Goal: Information Seeking & Learning: Learn about a topic

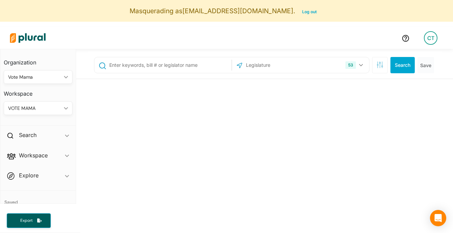
click at [49, 108] on div "VOTE MAMA" at bounding box center [34, 108] width 53 height 7
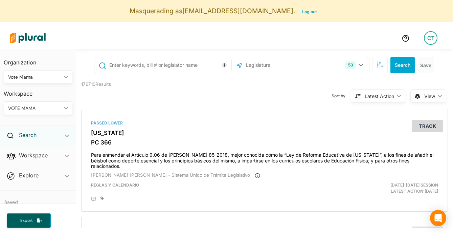
click at [37, 131] on h2 "Search" at bounding box center [28, 134] width 18 height 7
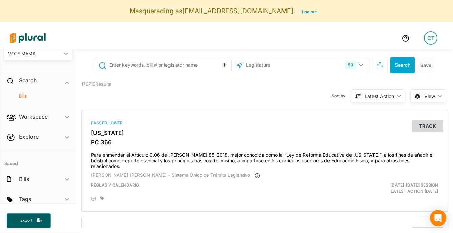
scroll to position [81, 0]
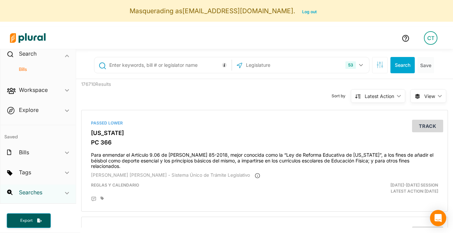
click at [36, 190] on h2 "Searches" at bounding box center [30, 191] width 23 height 7
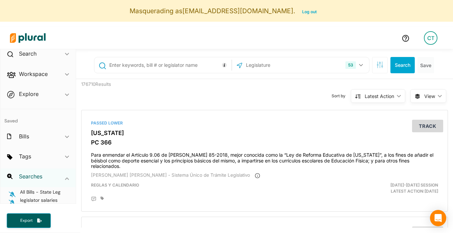
scroll to position [88, 0]
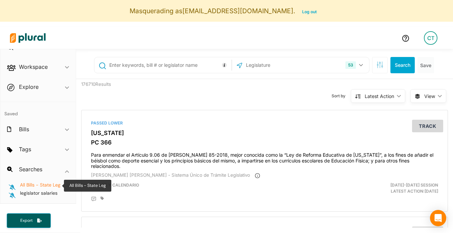
click at [41, 185] on span "All Bills - State Leg" at bounding box center [40, 184] width 41 height 6
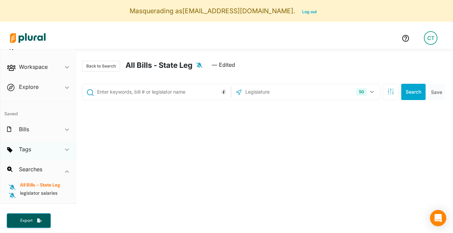
scroll to position [64, 0]
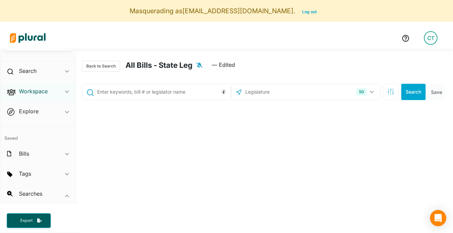
click at [38, 88] on h2 "Workspace" at bounding box center [33, 90] width 29 height 7
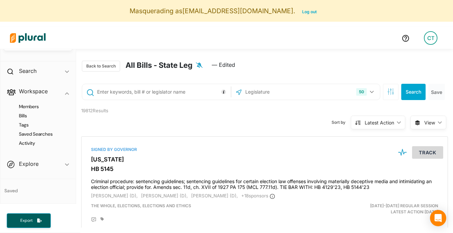
scroll to position [0, 0]
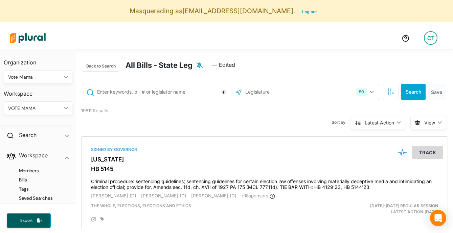
click at [39, 103] on div "VOTE MAMA ic_keyboard_arrow_down" at bounding box center [38, 108] width 69 height 14
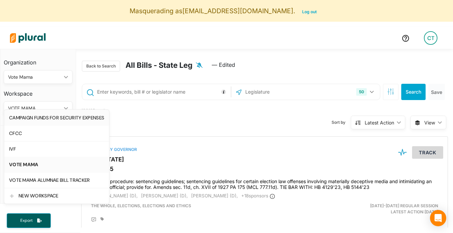
click at [54, 121] on div "CAMPAIGN FUNDS FOR SECURITY EXPENSES" at bounding box center [56, 118] width 95 height 6
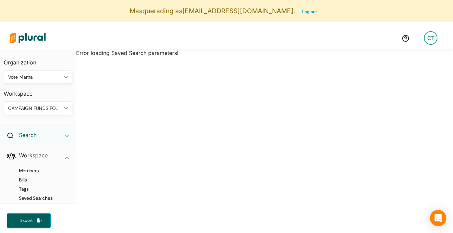
click at [33, 136] on h2 "Search" at bounding box center [28, 134] width 18 height 7
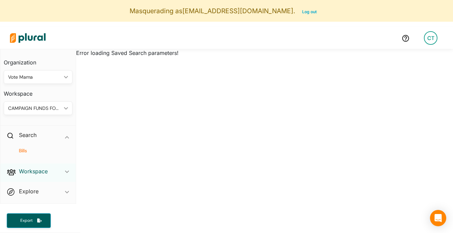
click at [35, 170] on h2 "Workspace" at bounding box center [33, 170] width 29 height 7
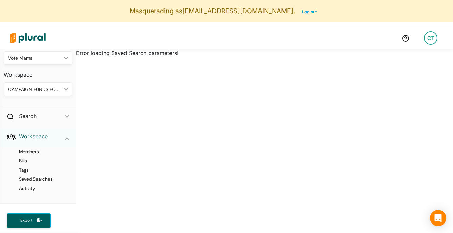
scroll to position [28, 0]
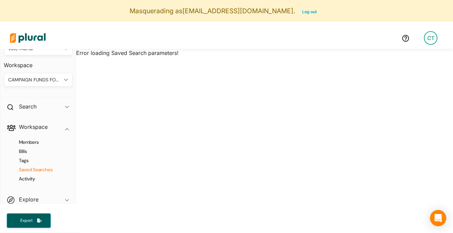
click at [35, 170] on h4 "Saved Searches" at bounding box center [39, 169] width 59 height 6
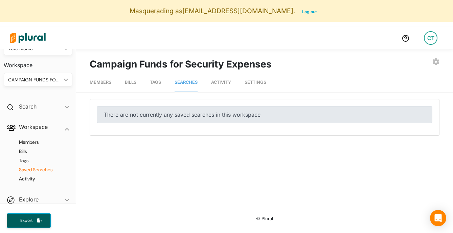
click at [39, 81] on div "CAMPAIGN FUNDS FOR SECURITY EXPENSES" at bounding box center [34, 79] width 53 height 7
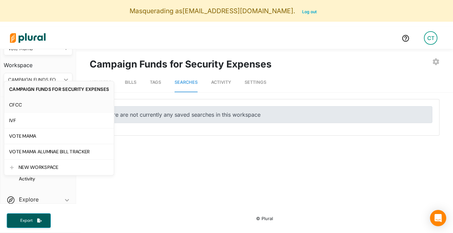
click at [52, 108] on link "CFCC" at bounding box center [58, 105] width 109 height 16
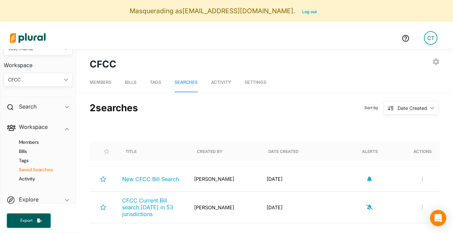
scroll to position [31, 0]
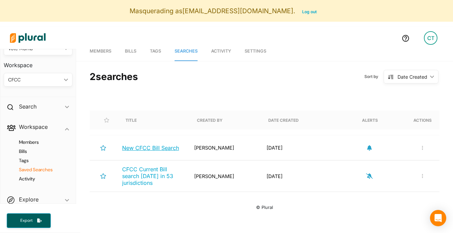
click at [153, 147] on span "New CFCC Bill Search" at bounding box center [150, 147] width 57 height 7
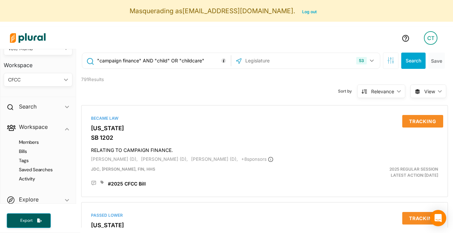
click at [162, 59] on input ""campaign finance" AND "child" OR "childcare"" at bounding box center [163, 60] width 133 height 13
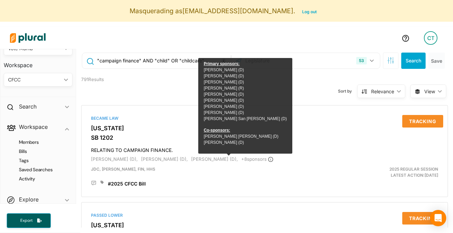
click at [176, 85] on div "791 Results Sort by Relevance ic_keyboard_arrow_down Relevance Latest Action La…" at bounding box center [264, 87] width 377 height 26
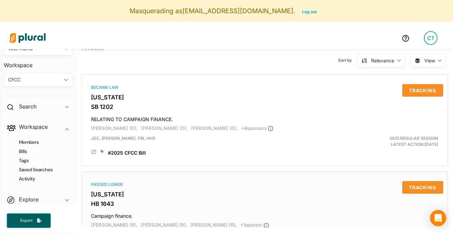
scroll to position [66, 0]
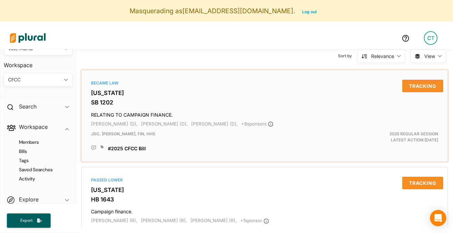
click at [103, 93] on h3 "[US_STATE]" at bounding box center [264, 92] width 347 height 7
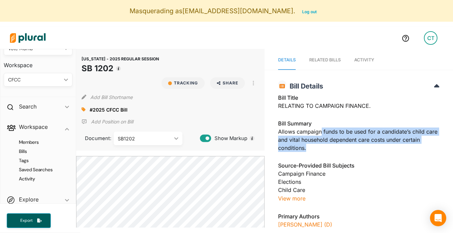
drag, startPoint x: 321, startPoint y: 130, endPoint x: 328, endPoint y: 147, distance: 18.7
click at [328, 147] on div "Bill Summary Allows campaign funds to be used for a candidate’s child care and …" at bounding box center [359, 137] width 162 height 37
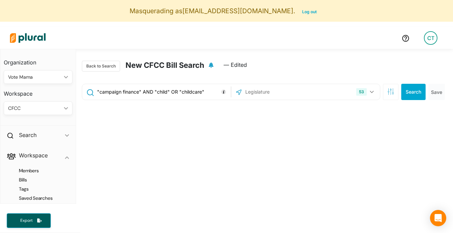
click at [160, 94] on input ""campaign finance" AND "child" OR "childcare"" at bounding box center [163, 91] width 133 height 13
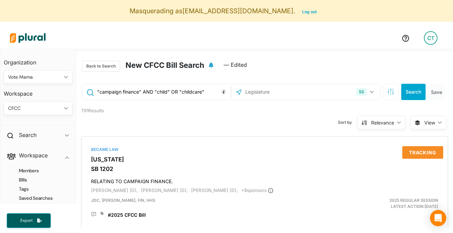
paste input "("campaign fund*" OR "campaign finance" OR "candidate committee fund*" OR "poli…"
type input "("campaign fund*" OR "campaign finance" OR "candidate committee fund*" OR "poli…"
click at [419, 93] on button "Search" at bounding box center [414, 92] width 24 height 16
click at [181, 91] on input "("campaign fund*" OR "campaign finance" OR "candidate committee fund*" OR "poli…" at bounding box center [163, 91] width 133 height 13
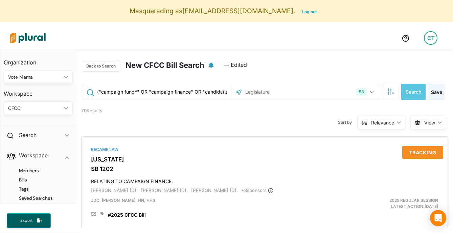
click at [181, 91] on input "("campaign fund*" OR "campaign finance" OR "candidate committee fund*" OR "poli…" at bounding box center [163, 91] width 133 height 13
click at [154, 91] on input "("campaign fund*" OR "campaign finance" OR "candidate committee fund*" OR "poli…" at bounding box center [163, 91] width 133 height 13
drag, startPoint x: 154, startPoint y: 91, endPoint x: 182, endPoint y: 92, distance: 28.1
click at [182, 92] on input "("campaign fund*" OR "campaign finance" OR "candidate committee fund*" OR "poli…" at bounding box center [163, 91] width 133 height 13
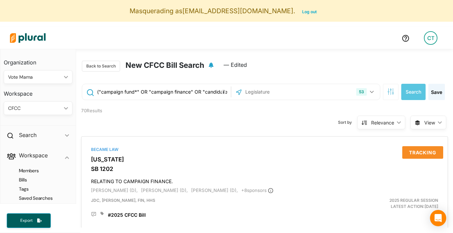
click at [182, 92] on input "("campaign fund*" OR "campaign finance" OR "candidate committee fund*" OR "poli…" at bounding box center [163, 91] width 133 height 13
click at [169, 91] on input "("campaign fund*" OR "campaign finance" OR "candidate committee fund*" OR "poli…" at bounding box center [163, 91] width 133 height 13
drag, startPoint x: 169, startPoint y: 91, endPoint x: 196, endPoint y: 96, distance: 27.6
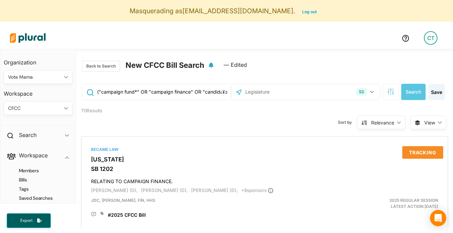
click at [196, 96] on input "("campaign fund*" OR "campaign finance" OR "candidate committee fund*" OR "poli…" at bounding box center [163, 91] width 133 height 13
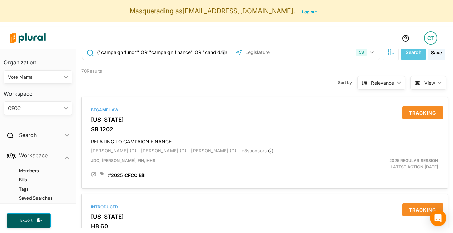
scroll to position [33, 0]
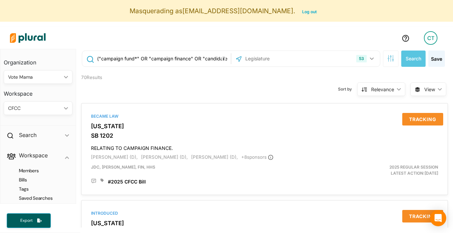
click at [133, 53] on input "("campaign fund*" OR "campaign finance" OR "candidate committee fund*" OR "poli…" at bounding box center [163, 58] width 133 height 13
click at [133, 59] on input "("campaign fund*" OR "campaign finance" OR "candidate committee fund*" OR "poli…" at bounding box center [163, 58] width 133 height 13
click at [128, 59] on input "("campaign fund*" OR "campaign finance" OR "candidate committee fund*" OR "poli…" at bounding box center [163, 58] width 133 height 13
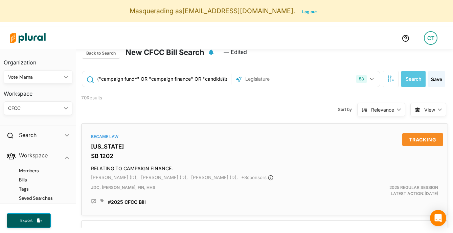
scroll to position [0, 0]
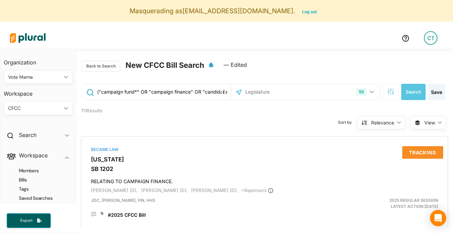
click at [135, 92] on input "("campaign fund*" OR "campaign finance" OR "candidate committee fund*" OR "poli…" at bounding box center [163, 91] width 133 height 13
click at [127, 92] on input "("campaign fund*" OR "campaign finance" OR "candidate committee fund*" OR "poli…" at bounding box center [163, 91] width 133 height 13
drag, startPoint x: 127, startPoint y: 92, endPoint x: 158, endPoint y: 92, distance: 31.8
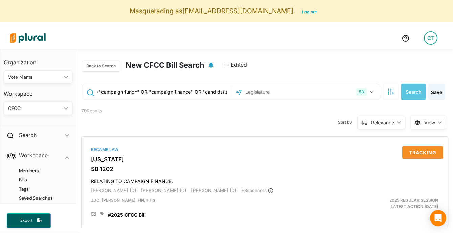
click at [158, 92] on input "("campaign fund*" OR "campaign finance" OR "candidate committee fund*" OR "poli…" at bounding box center [163, 91] width 133 height 13
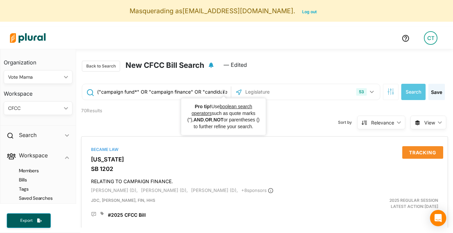
drag, startPoint x: 140, startPoint y: 91, endPoint x: 224, endPoint y: 91, distance: 84.3
click at [224, 91] on div "("campaign fund*" OR "campaign finance" OR "candidate committee fund*" OR "poli…" at bounding box center [156, 91] width 145 height 13
click at [184, 91] on input "("campaign fund*" OR "campaign finance" OR "candidate committee fund*" OR "poli…" at bounding box center [163, 91] width 133 height 13
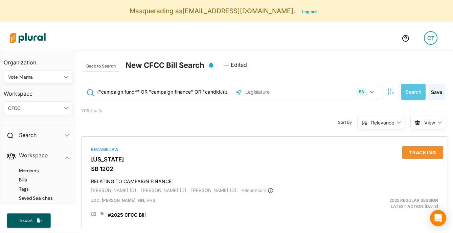
click at [184, 91] on input "("campaign fund*" OR "campaign finance" OR "candidate committee fund*" OR "poli…" at bounding box center [163, 91] width 133 height 13
click at [178, 91] on input "("campaign fund*" OR "campaign finance" OR "candidate committee fund*" OR "poli…" at bounding box center [163, 91] width 133 height 13
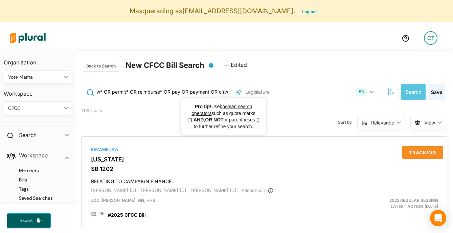
scroll to position [0, 738]
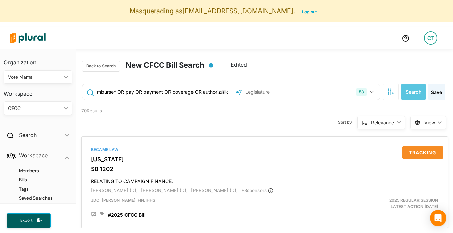
drag, startPoint x: 178, startPoint y: 91, endPoint x: 236, endPoint y: 92, distance: 57.2
click at [236, 92] on div "("campaign fund*" OR "campaign finance" OR "candidate committee fund*" OR "poli…" at bounding box center [231, 92] width 299 height 16
click at [214, 123] on div "Sort by Relevance ic_keyboard_arrow_down Relevance Latest Action Latest Action …" at bounding box center [301, 118] width 220 height 26
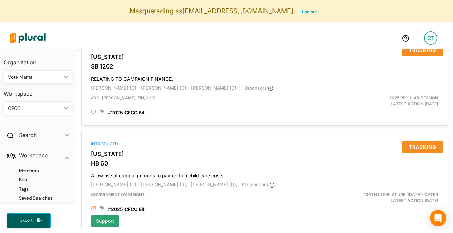
scroll to position [0, 0]
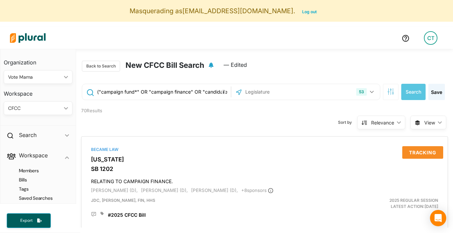
click at [122, 88] on input "("campaign fund*" OR "campaign finance" OR "candidate committee fund*" OR "poli…" at bounding box center [163, 91] width 133 height 13
drag, startPoint x: 97, startPoint y: 92, endPoint x: 248, endPoint y: 91, distance: 150.7
click at [248, 91] on div "("campaign fund*" OR "campaign finance" OR "candidate committee fund*" OR "poli…" at bounding box center [231, 92] width 299 height 16
click at [161, 93] on input "("campaign fund*" OR "campaign finance" OR "candidate committee fund*" OR "poli…" at bounding box center [163, 91] width 133 height 13
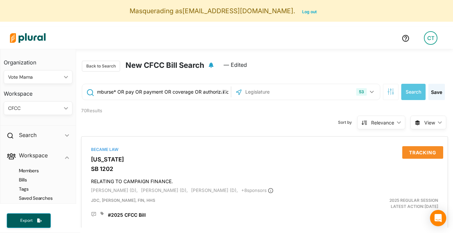
click at [161, 93] on input "("campaign fund*" OR "campaign finance" OR "candidate committee fund*" OR "poli…" at bounding box center [163, 91] width 133 height 13
click at [162, 96] on input "("campaign fund*" OR "campaign finance" OR "candidate committee fund*" OR "poli…" at bounding box center [163, 91] width 133 height 13
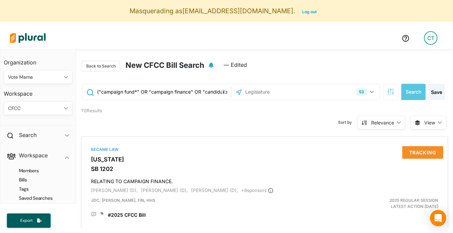
drag, startPoint x: 159, startPoint y: 93, endPoint x: 89, endPoint y: 91, distance: 70.8
click at [89, 91] on div "("campaign fund*" OR "campaign finance" OR "candidate committee fund*" OR "poli…" at bounding box center [156, 91] width 145 height 13
click at [115, 94] on input "("campaign fund*" OR "campaign finance" OR "candidate committee fund*" OR "poli…" at bounding box center [163, 91] width 133 height 13
drag, startPoint x: 97, startPoint y: 93, endPoint x: 246, endPoint y: 93, distance: 149.0
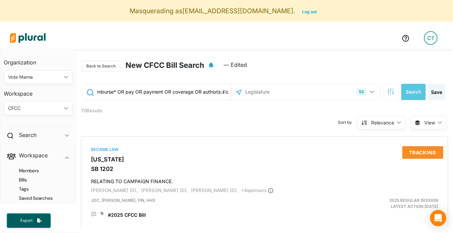
click at [246, 93] on div "("campaign fund*" OR "campaign finance" OR "candidate committee fund*" OR "poli…" at bounding box center [231, 92] width 299 height 16
click at [240, 118] on div "Sort by Relevance ic_keyboard_arrow_down Relevance Latest Action Latest Action …" at bounding box center [301, 118] width 220 height 26
